Goal: Browse casually

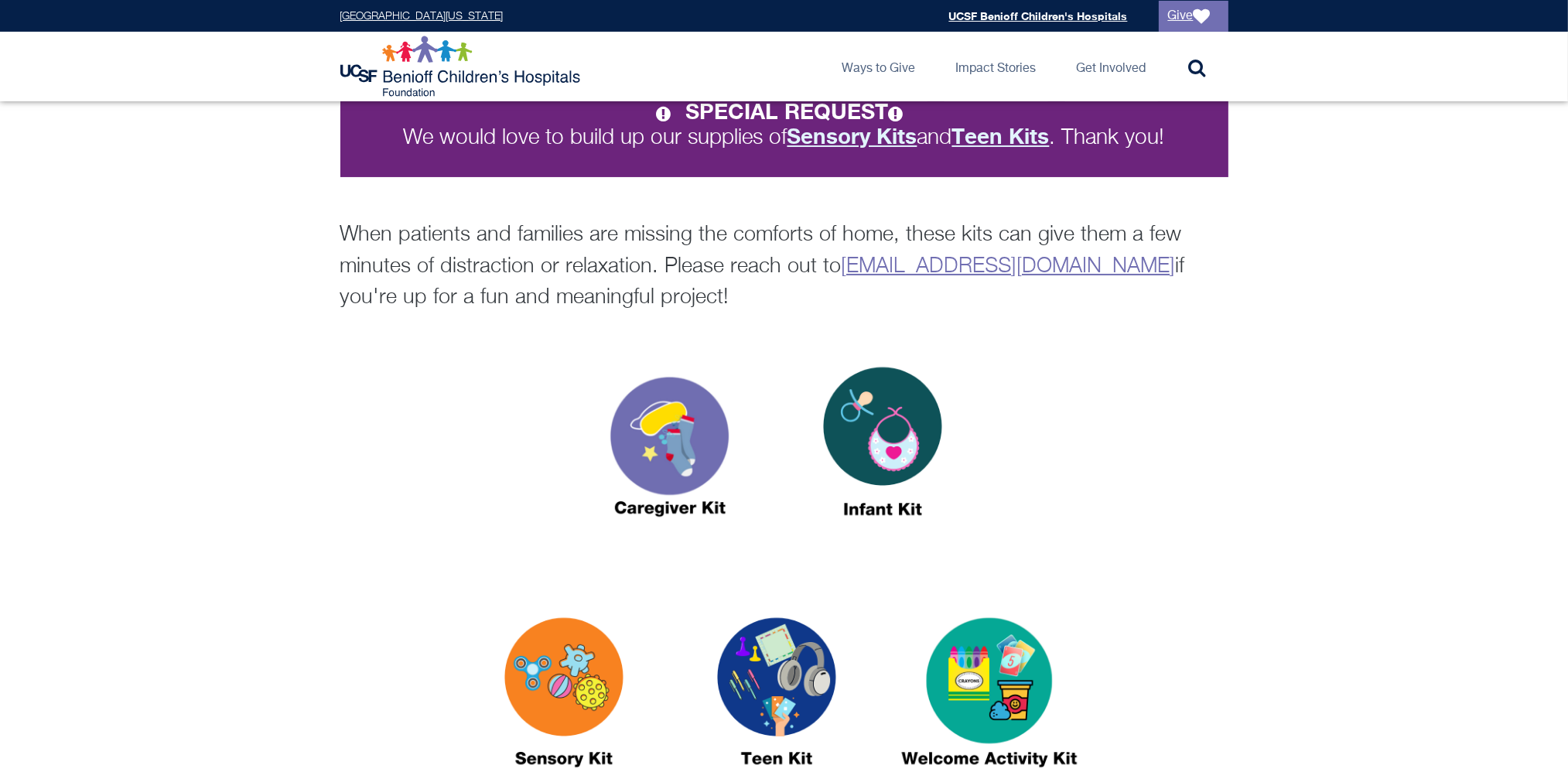
scroll to position [464, 0]
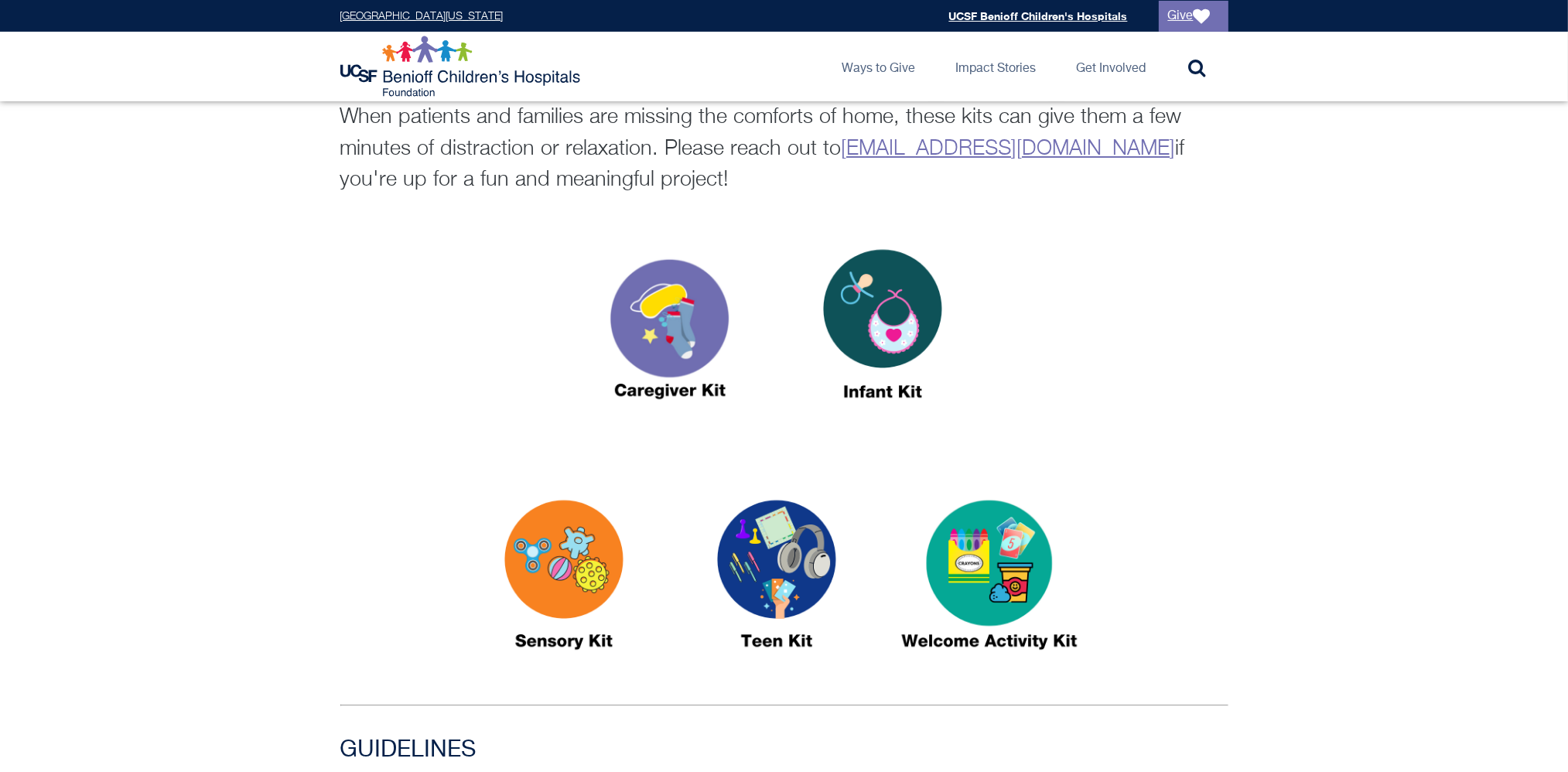
click at [593, 539] on img at bounding box center [563, 581] width 193 height 223
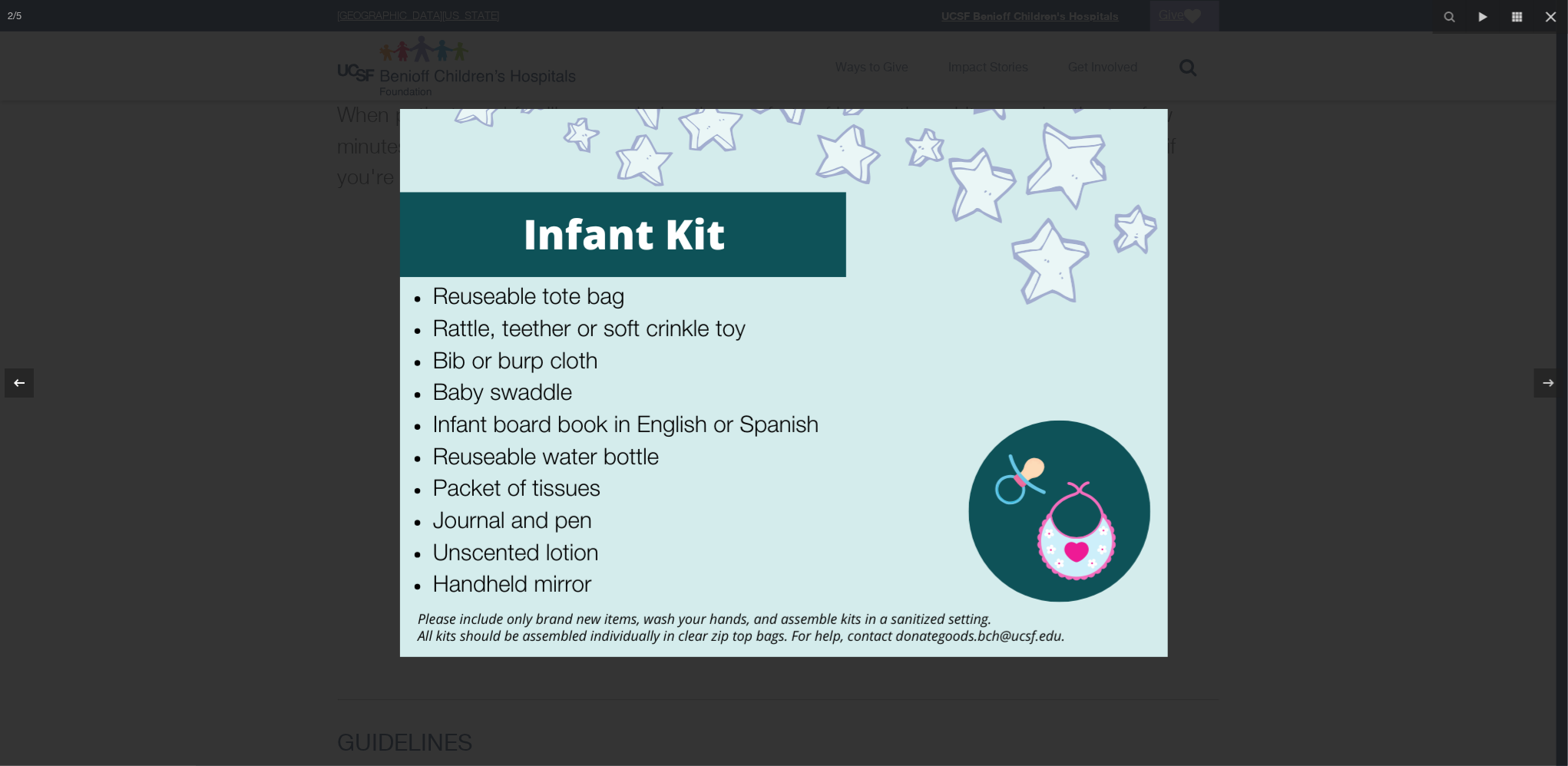
click at [25, 371] on div at bounding box center [19, 383] width 30 height 30
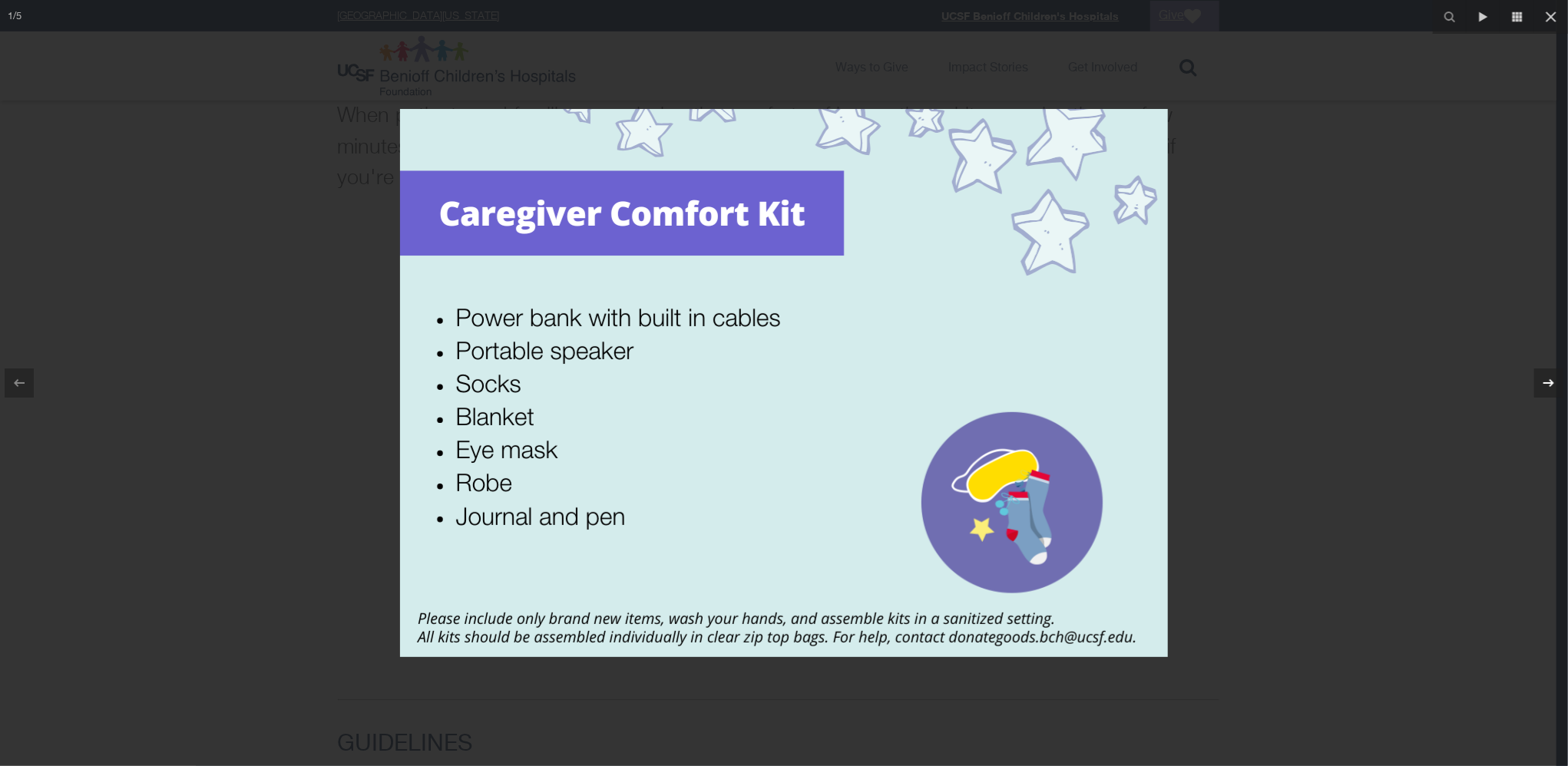
click at [1551, 383] on icon at bounding box center [1549, 383] width 10 height 8
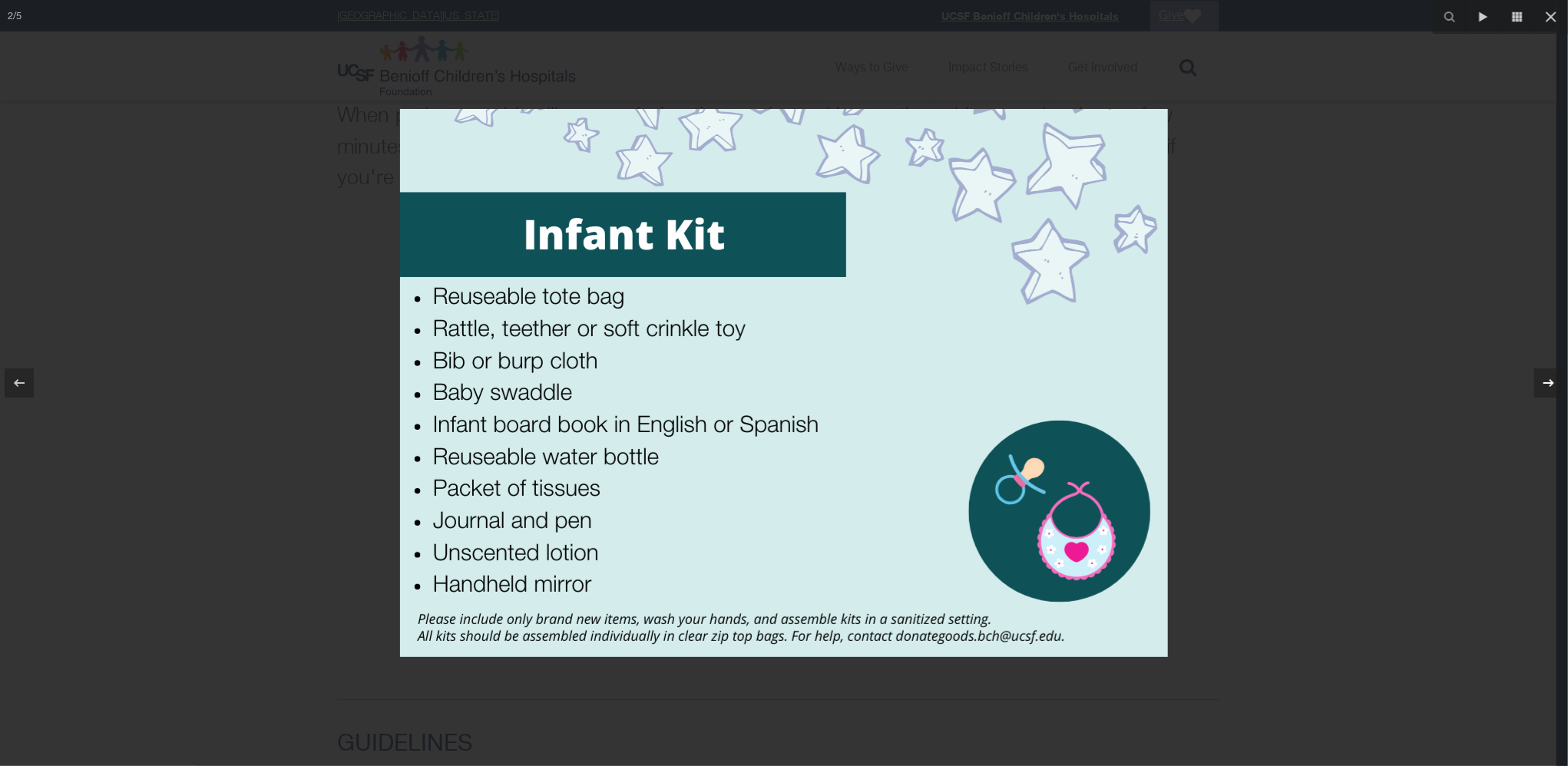
click at [1551, 383] on icon at bounding box center [1549, 383] width 10 height 8
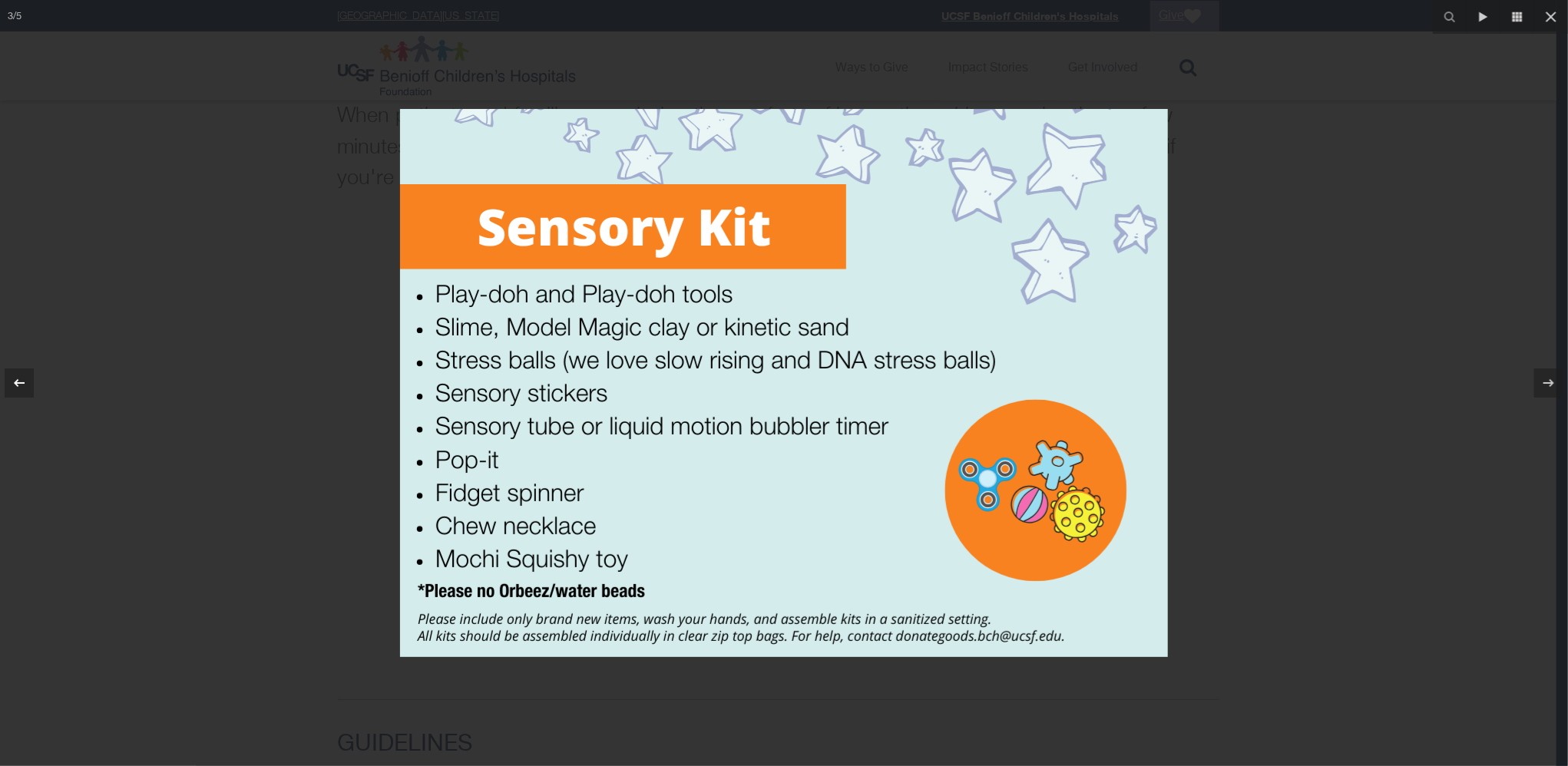
click at [23, 382] on icon at bounding box center [18, 383] width 18 height 18
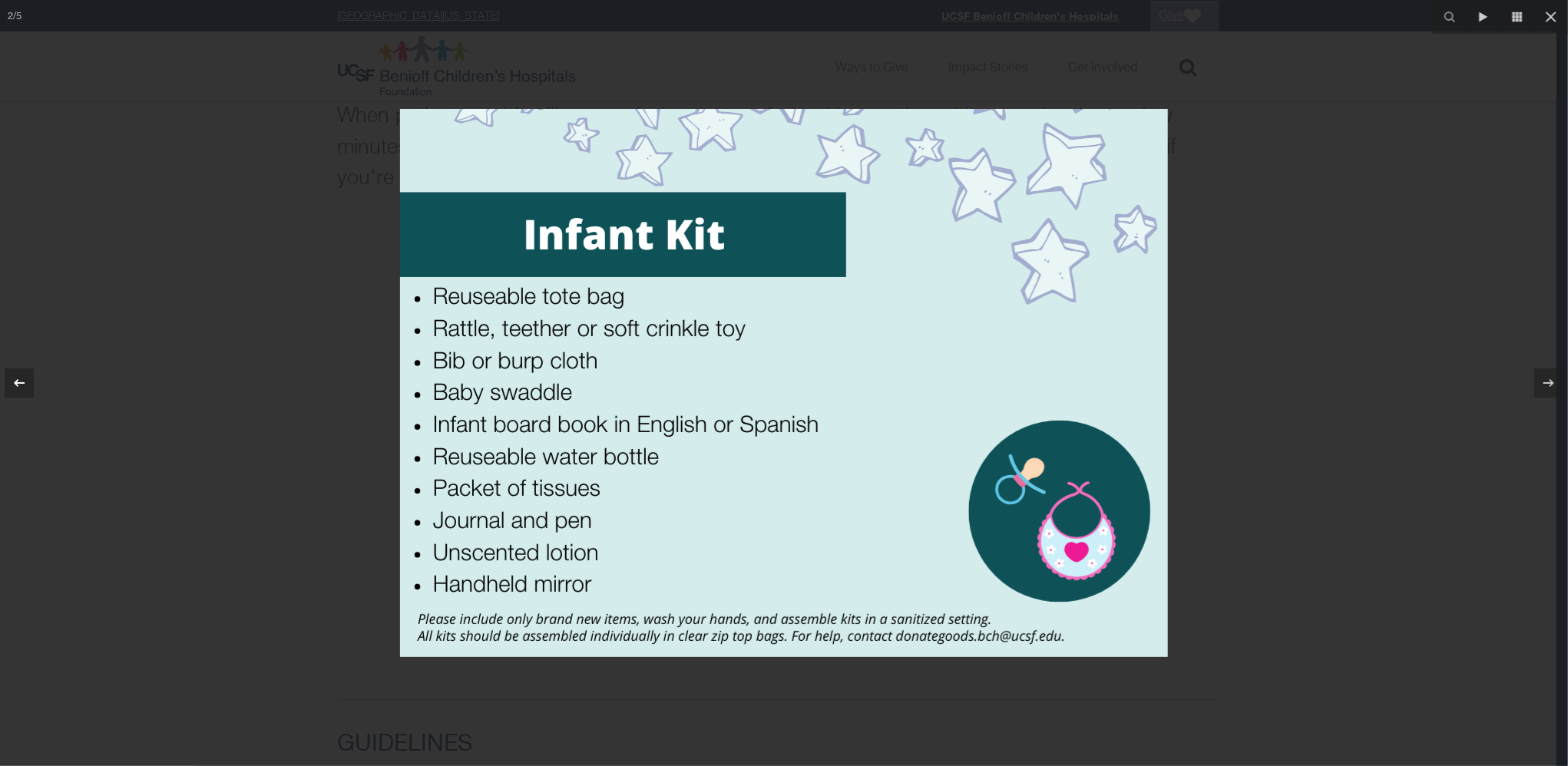
click at [23, 382] on icon at bounding box center [18, 383] width 18 height 18
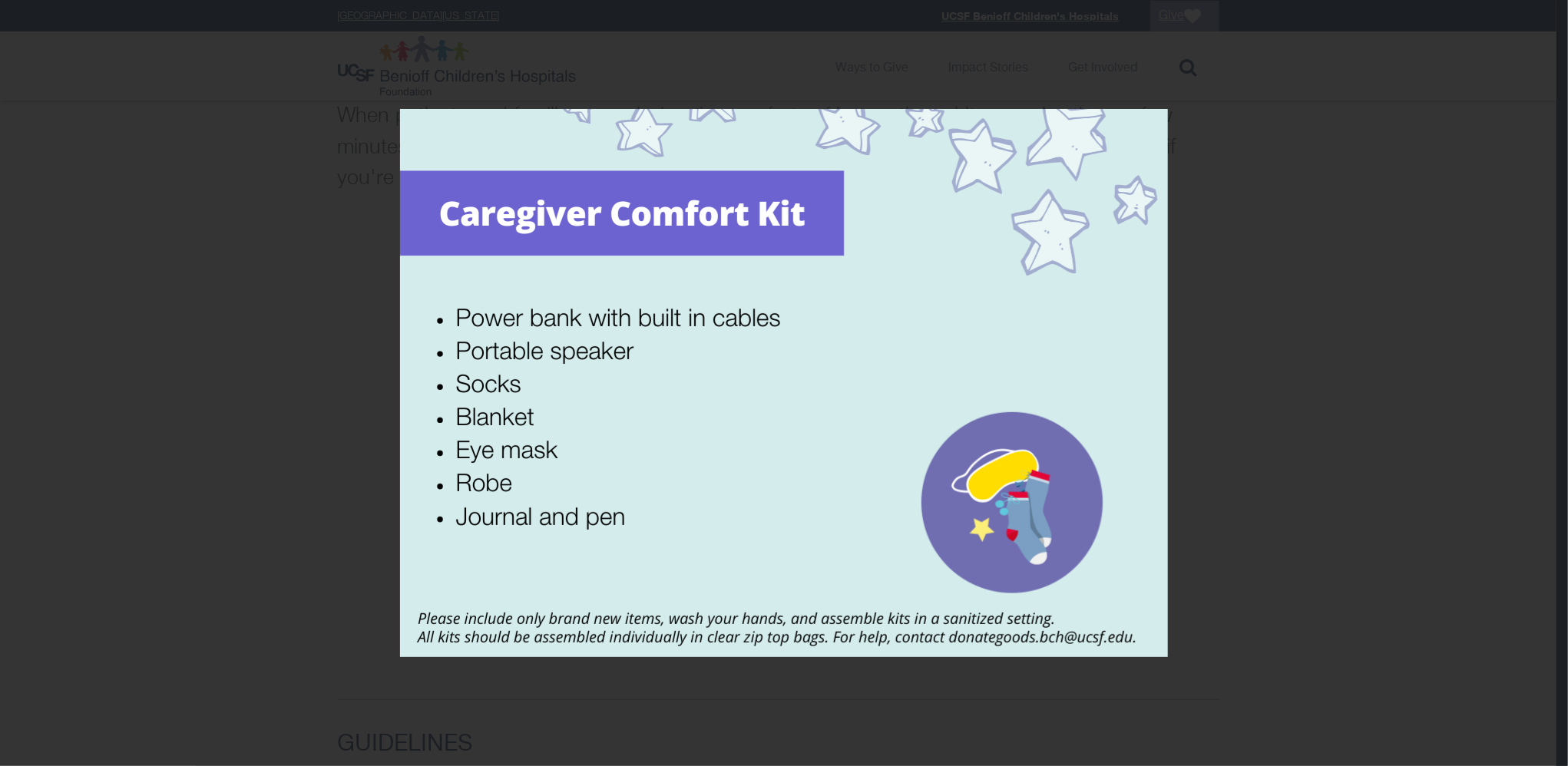
click at [1551, 384] on div "1 / 5" at bounding box center [784, 383] width 1568 height 766
click at [1551, 384] on icon at bounding box center [1549, 383] width 10 height 8
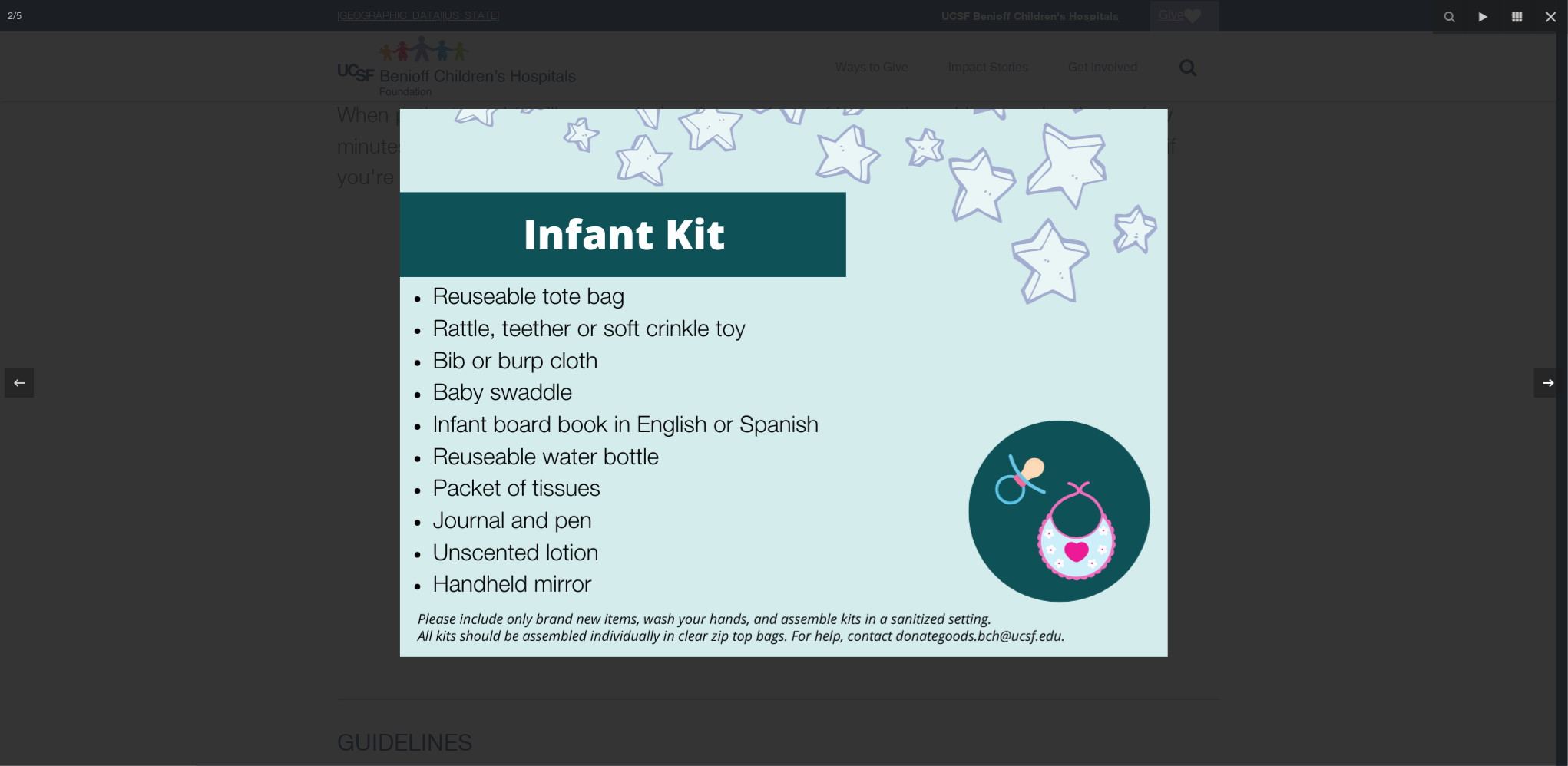
click at [1551, 384] on icon at bounding box center [1549, 383] width 10 height 8
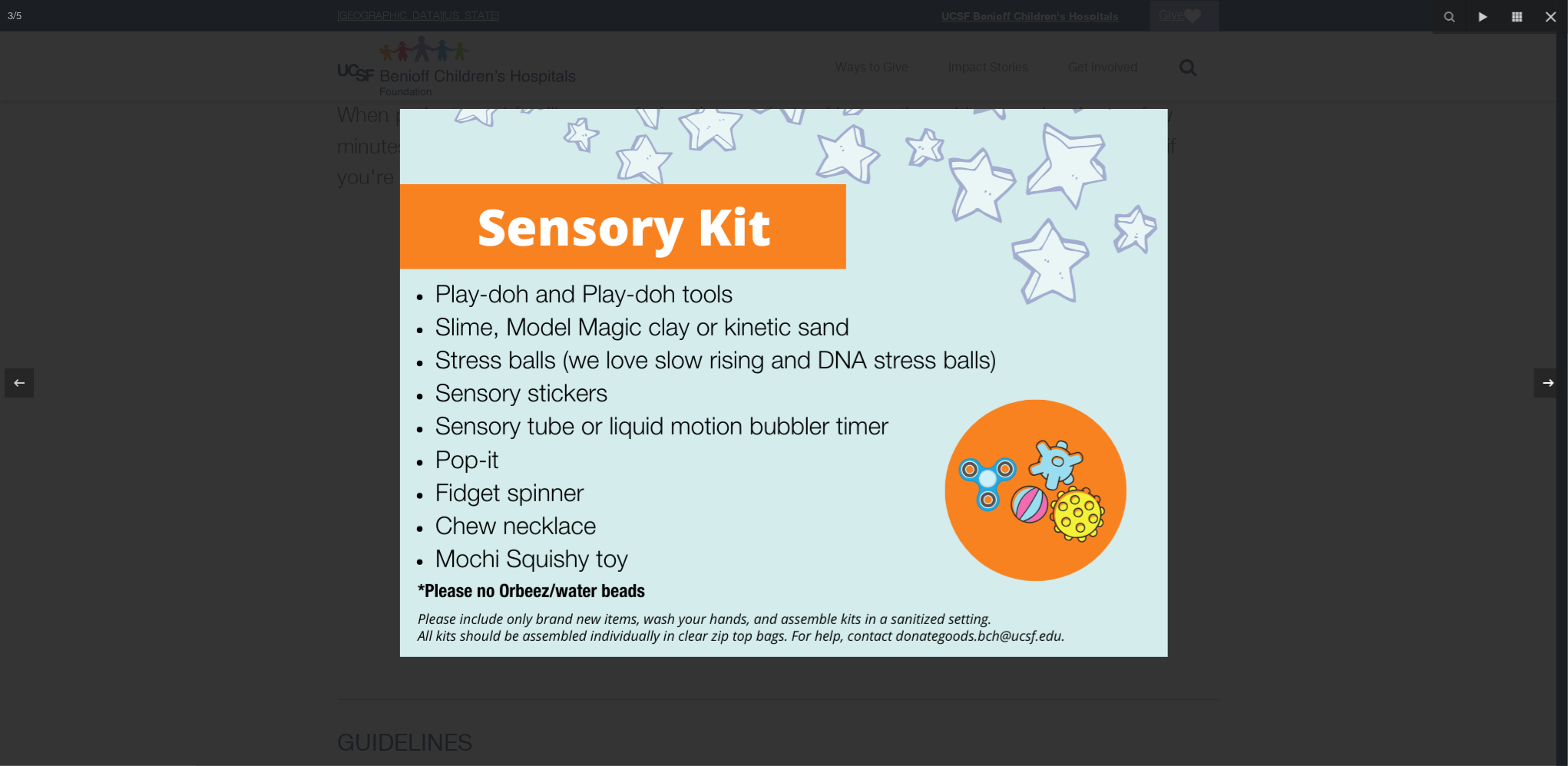
click at [1551, 384] on icon at bounding box center [1549, 383] width 10 height 8
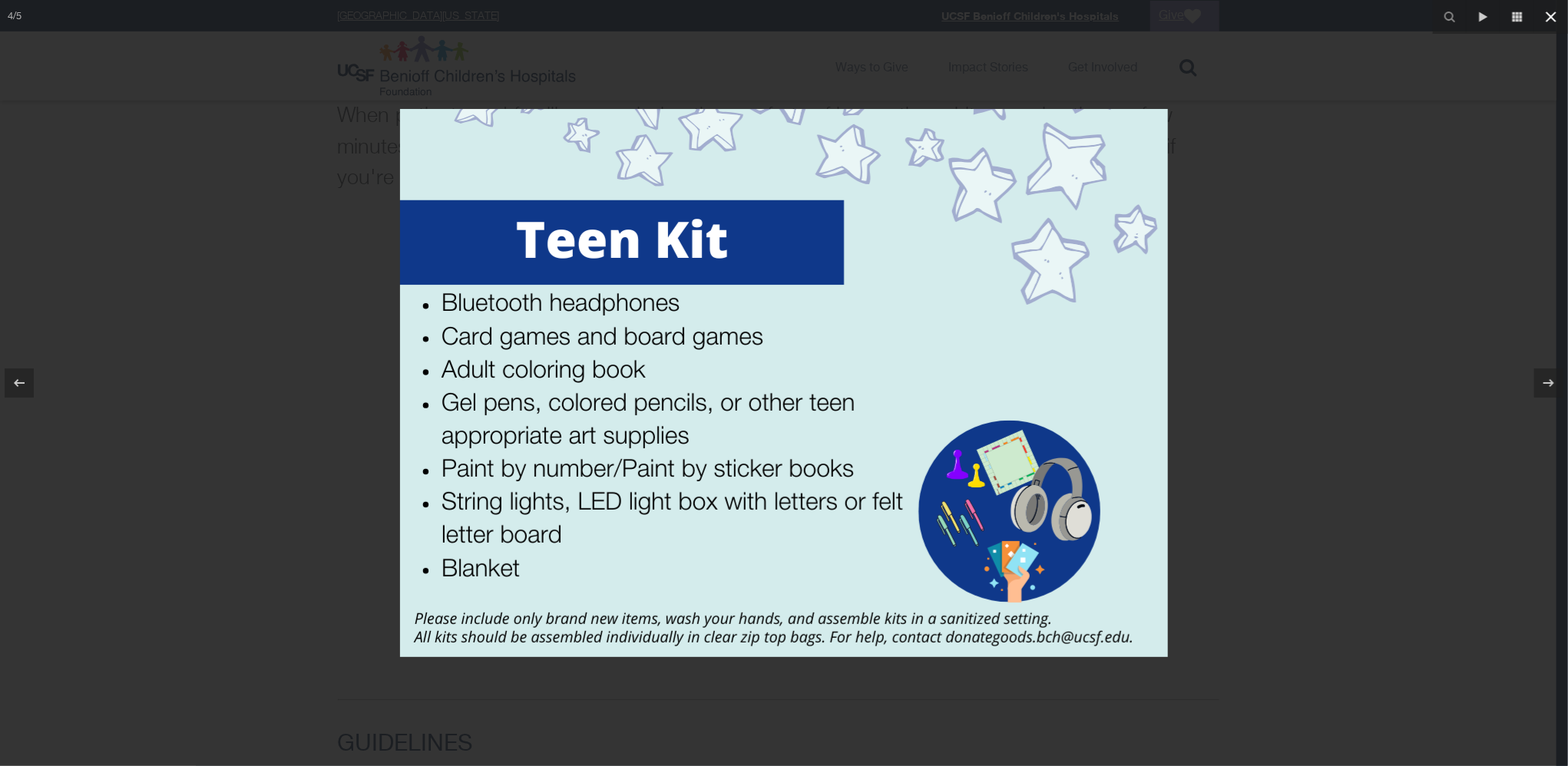
click at [1551, 10] on icon at bounding box center [1551, 17] width 18 height 18
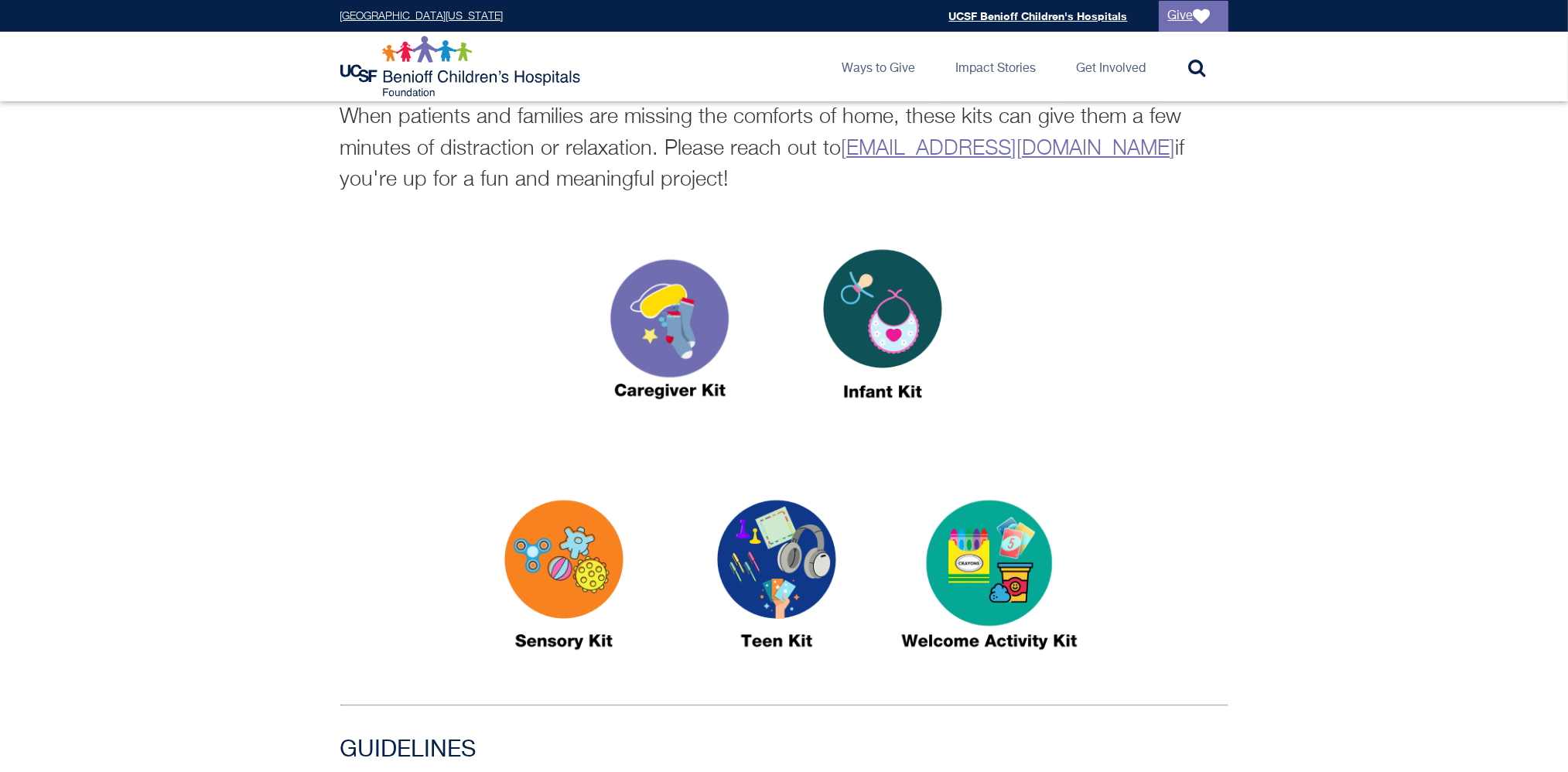
click at [1009, 584] on img at bounding box center [989, 581] width 193 height 223
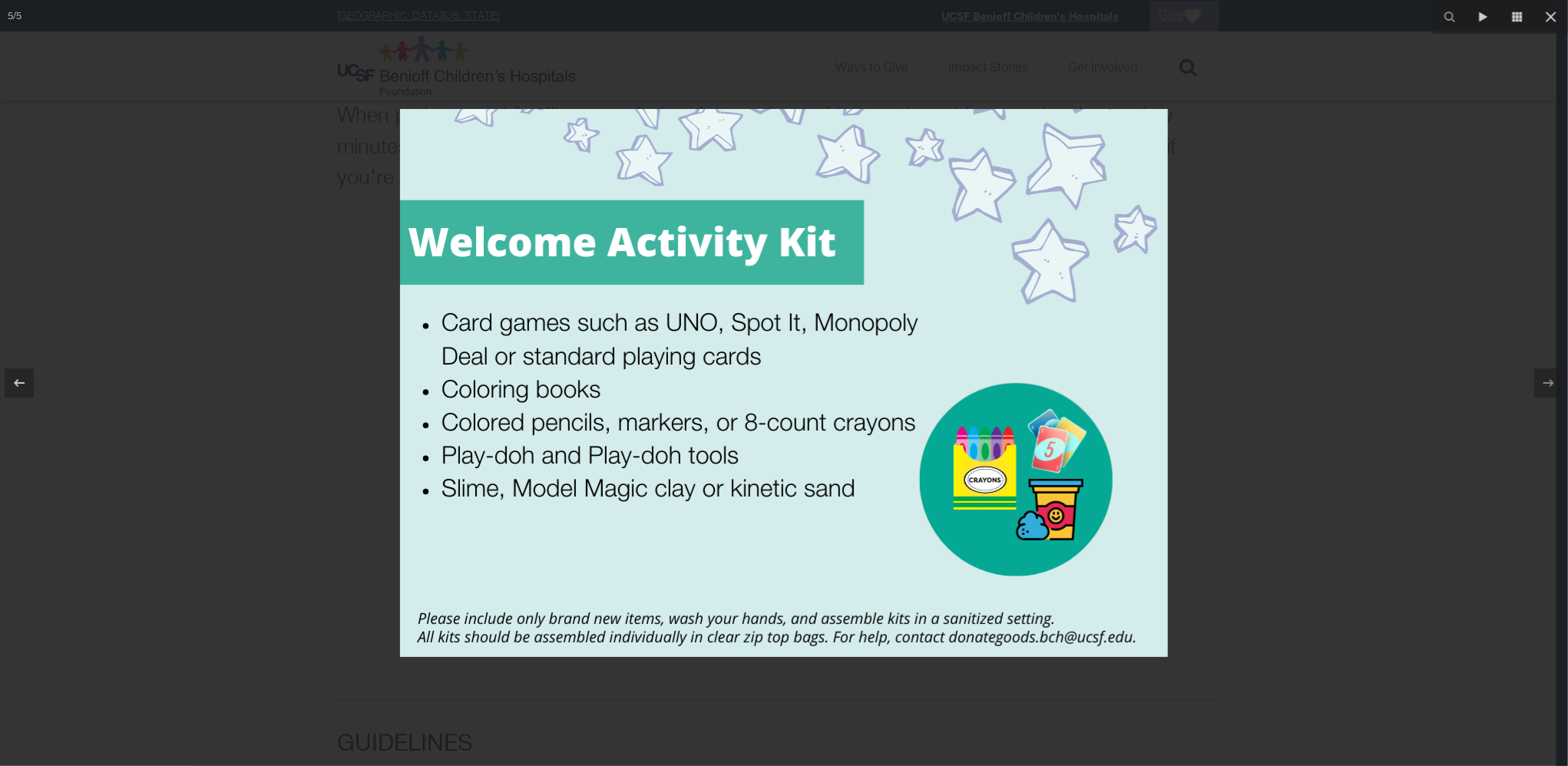
click at [1459, 399] on div at bounding box center [784, 383] width 1568 height 766
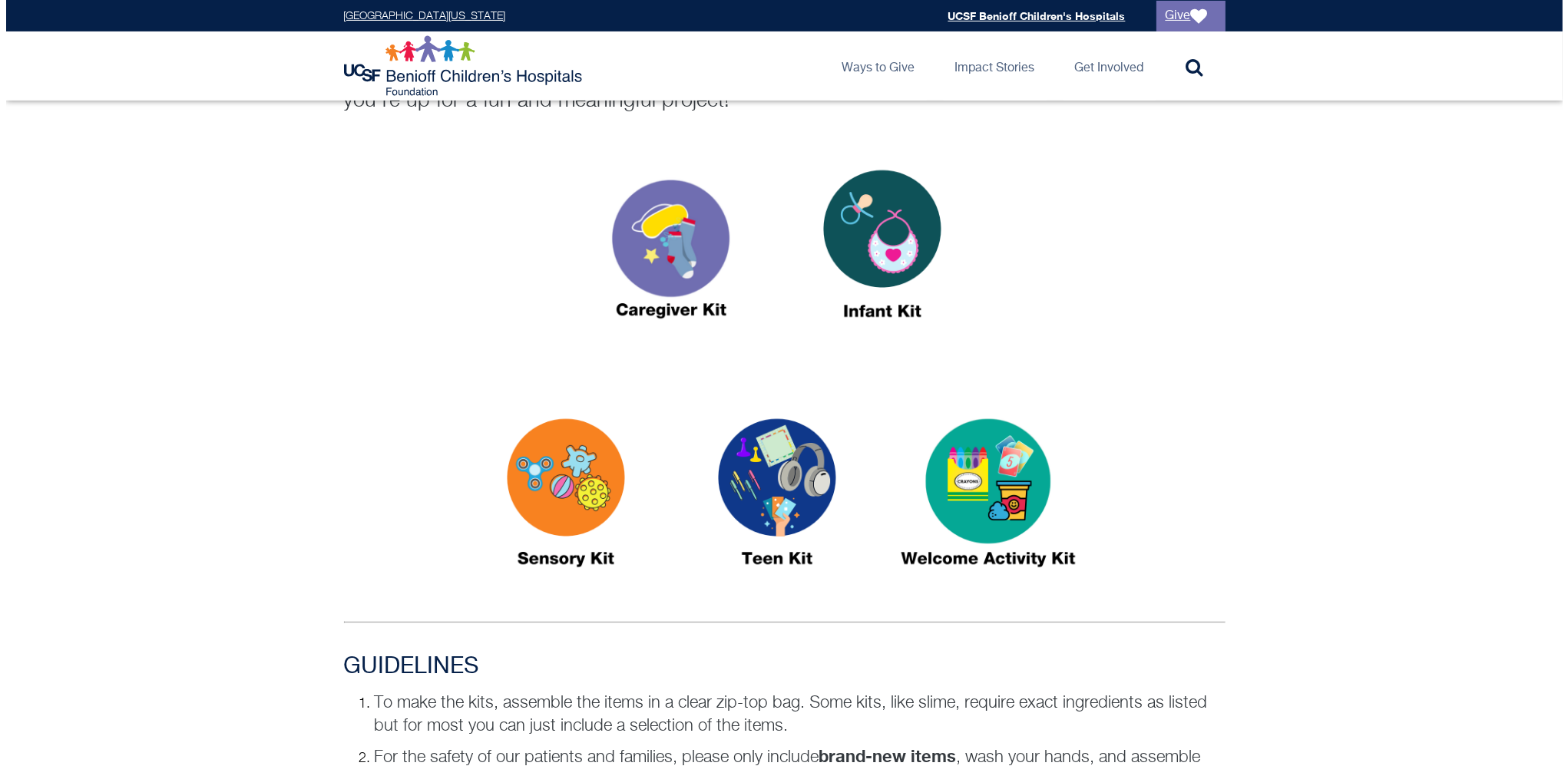
scroll to position [399, 0]
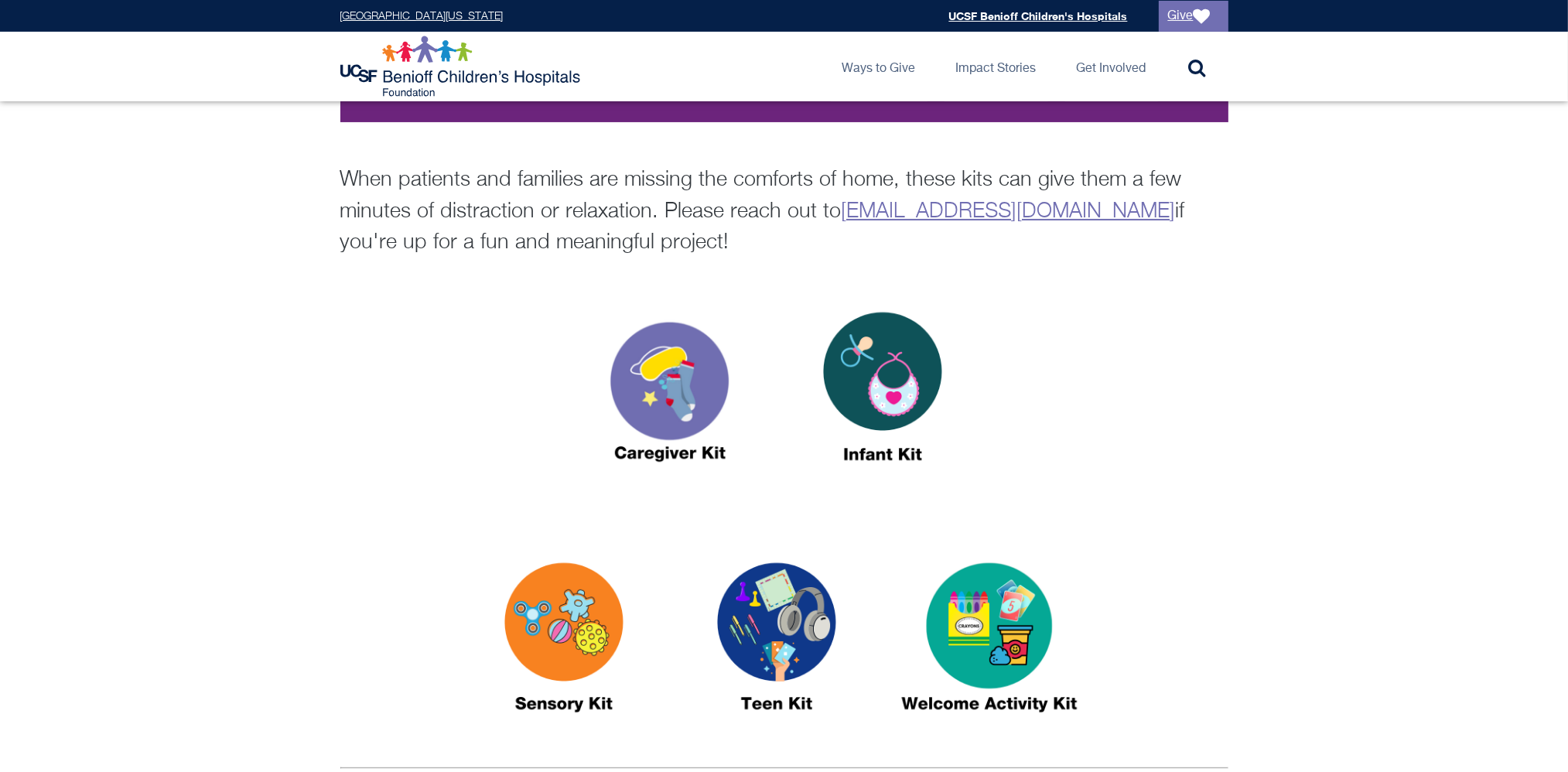
click at [923, 356] on img at bounding box center [882, 394] width 193 height 223
